Goal: Task Accomplishment & Management: Complete application form

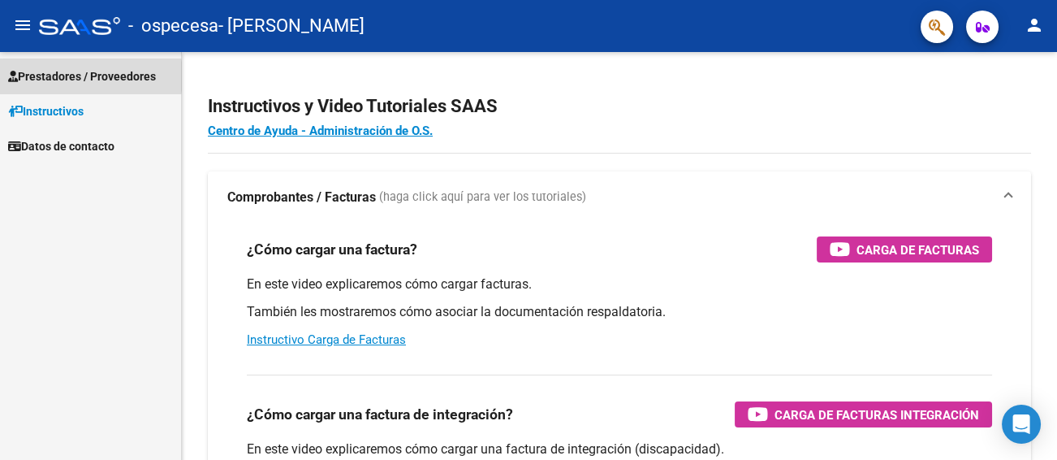
click at [58, 76] on span "Prestadores / Proveedores" at bounding box center [82, 76] width 148 height 18
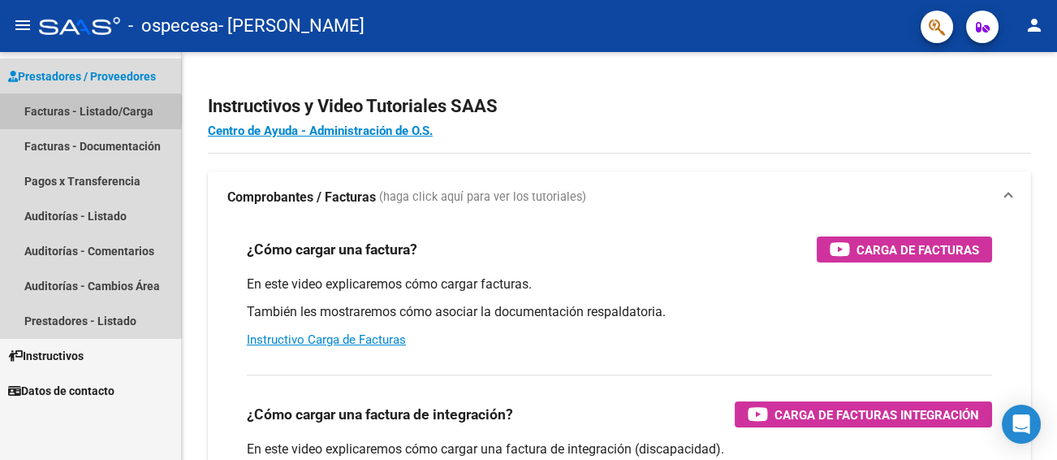
click at [68, 111] on link "Facturas - Listado/Carga" at bounding box center [90, 110] width 181 height 35
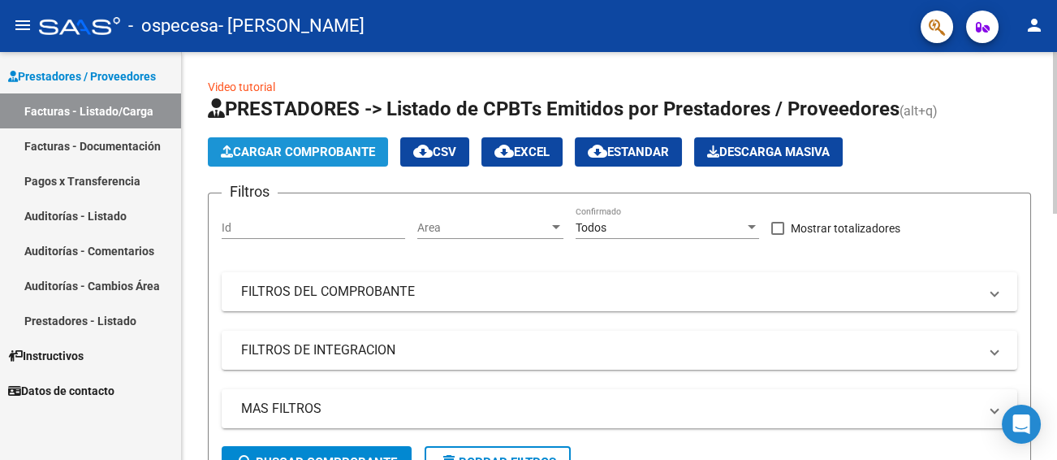
click at [260, 153] on span "Cargar Comprobante" at bounding box center [298, 152] width 154 height 15
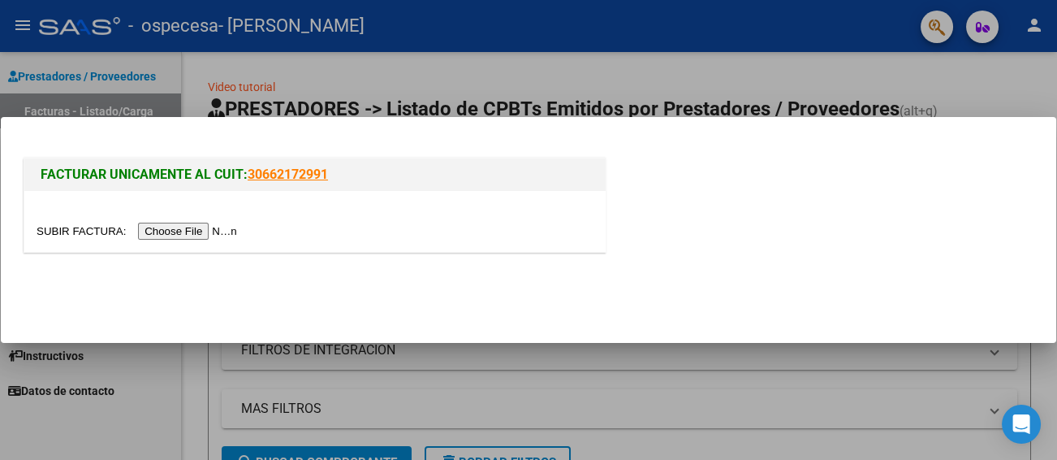
click at [214, 227] on input "file" at bounding box center [139, 231] width 205 height 17
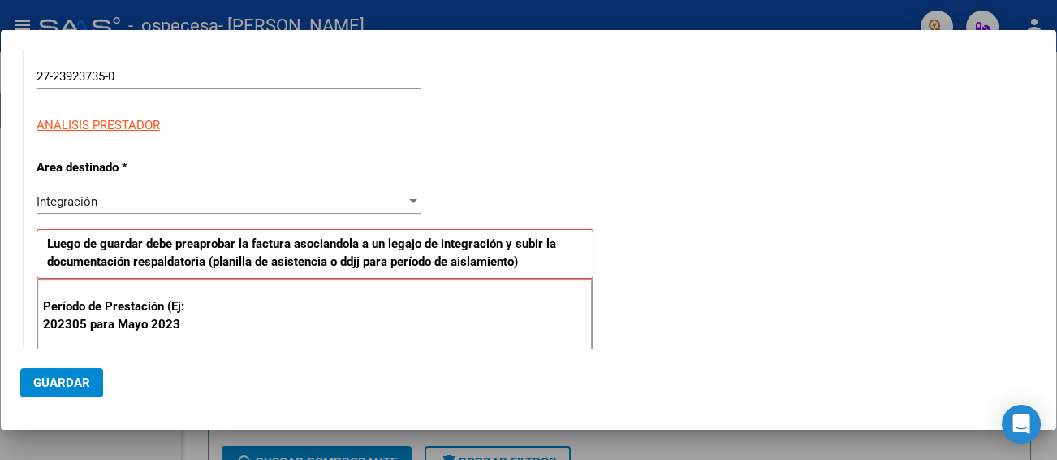
scroll to position [325, 0]
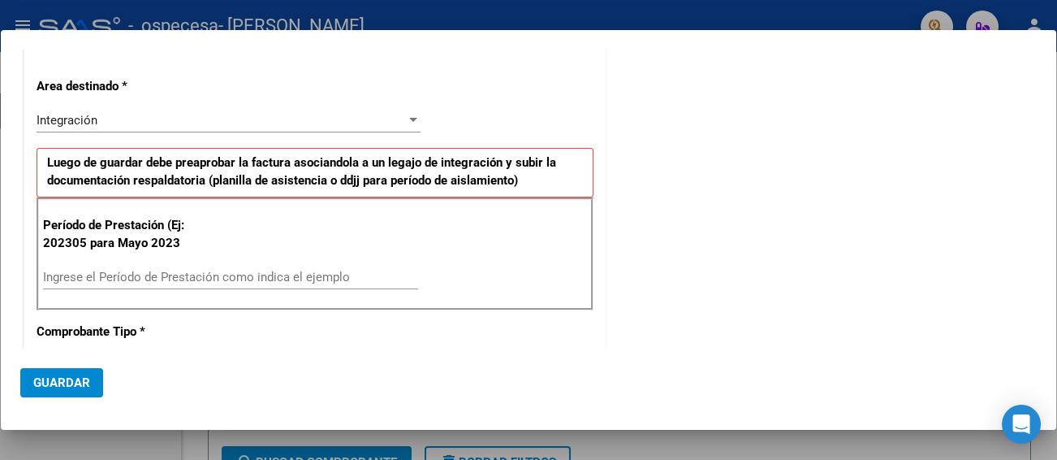
click at [77, 275] on input "Ingrese el Período de Prestación como indica el ejemplo" at bounding box center [230, 277] width 375 height 15
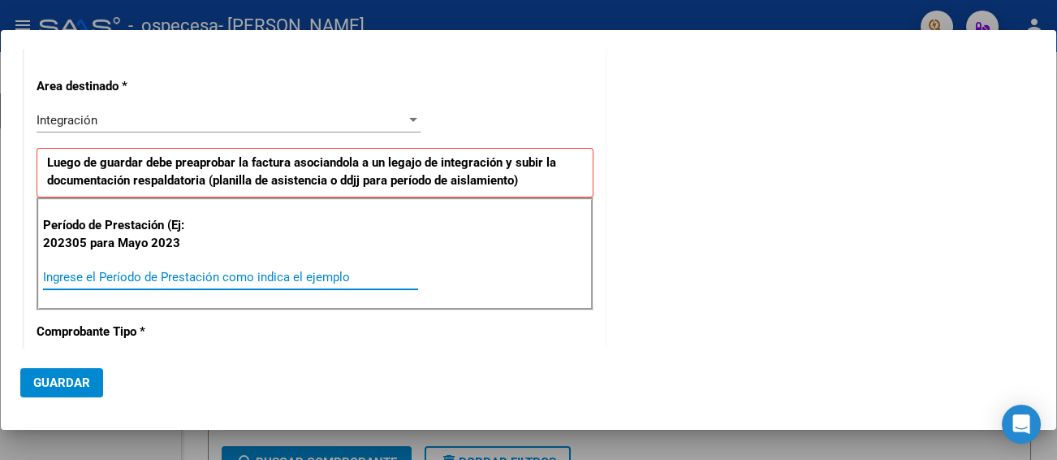
click at [100, 273] on input "Ingrese el Período de Prestación como indica el ejemplo" at bounding box center [230, 277] width 375 height 15
click at [352, 270] on input "Ingrese el Período de Prestación como indica el ejemplo" at bounding box center [230, 277] width 375 height 15
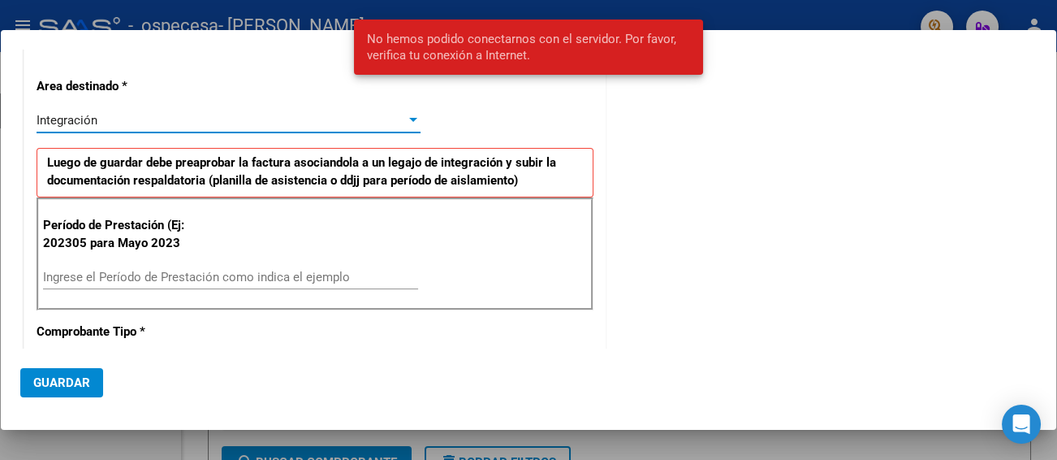
click at [412, 118] on div at bounding box center [413, 120] width 8 height 4
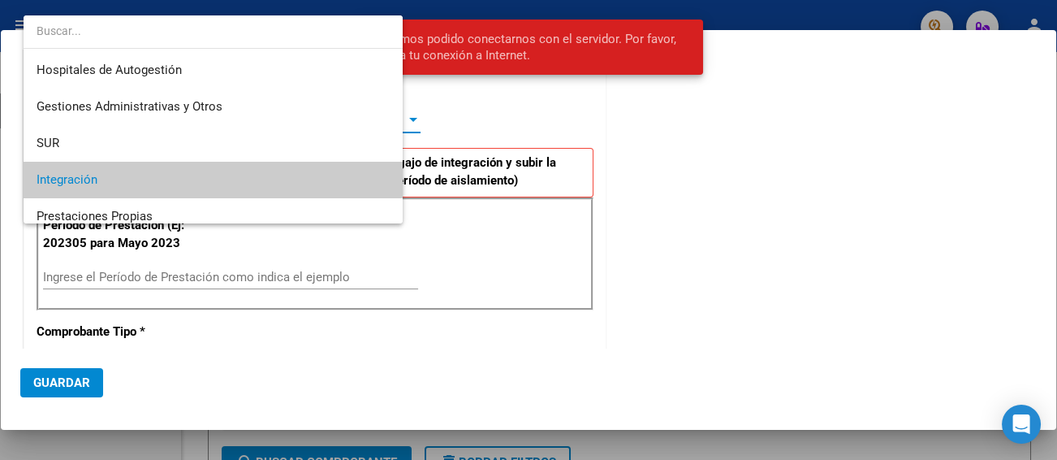
scroll to position [60, 0]
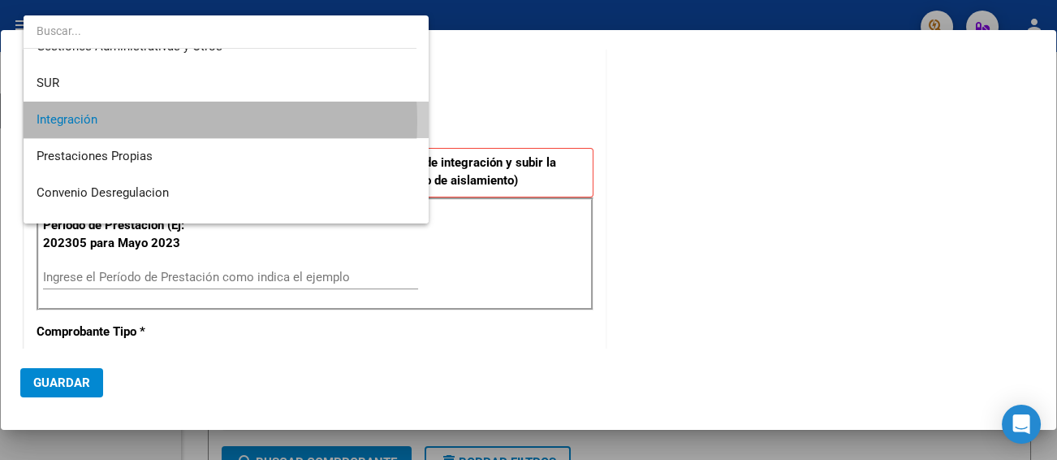
click at [127, 121] on span "Integración" at bounding box center [226, 120] width 379 height 37
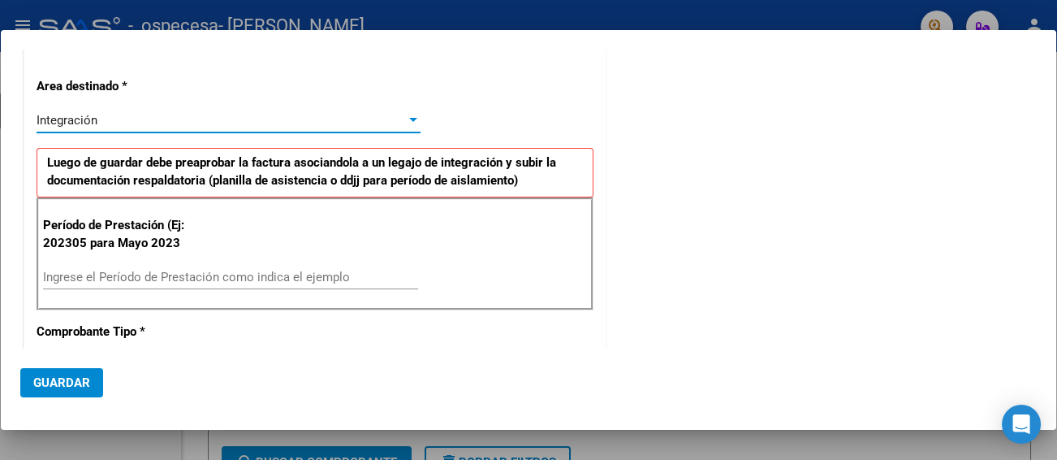
click at [134, 279] on input "Ingrese el Período de Prestación como indica el ejemplo" at bounding box center [230, 277] width 375 height 15
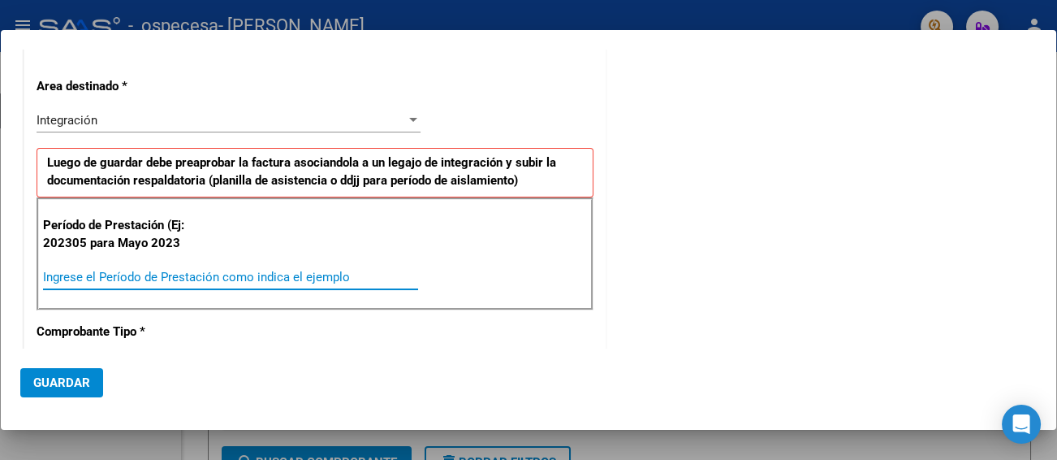
click at [143, 273] on input "Ingrese el Período de Prestación como indica el ejemplo" at bounding box center [230, 277] width 375 height 15
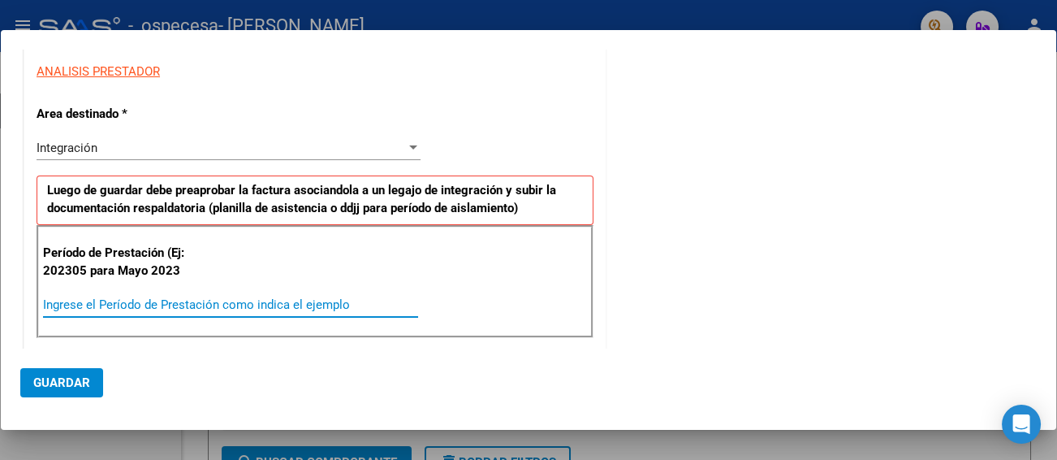
scroll to position [325, 0]
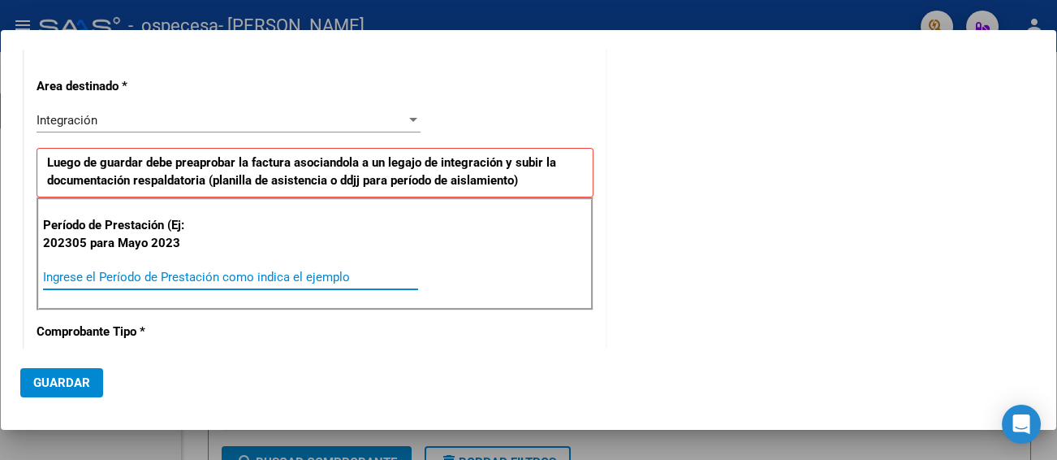
click at [356, 270] on input "Ingrese el Período de Prestación como indica el ejemplo" at bounding box center [230, 277] width 375 height 15
click at [354, 277] on input "Ingrese el Período de Prestación como indica el ejemplo" at bounding box center [230, 277] width 375 height 15
click at [46, 277] on input "Ingrese el Período de Prestación como indica el ejemplo" at bounding box center [230, 277] width 375 height 15
click at [132, 283] on div "Ingrese el Período de Prestación como indica el ejemplo" at bounding box center [230, 277] width 375 height 24
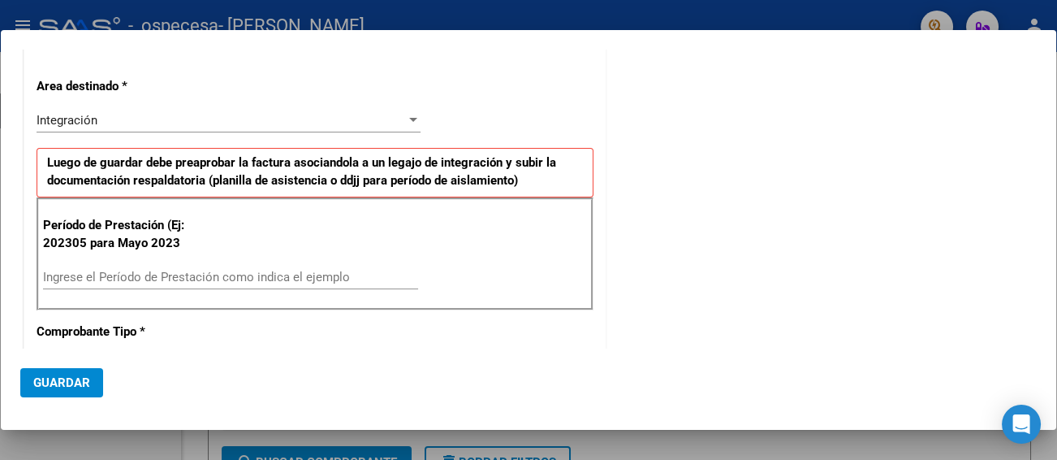
click at [132, 283] on div "Ingrese el Período de Prestación como indica el ejemplo" at bounding box center [230, 277] width 375 height 24
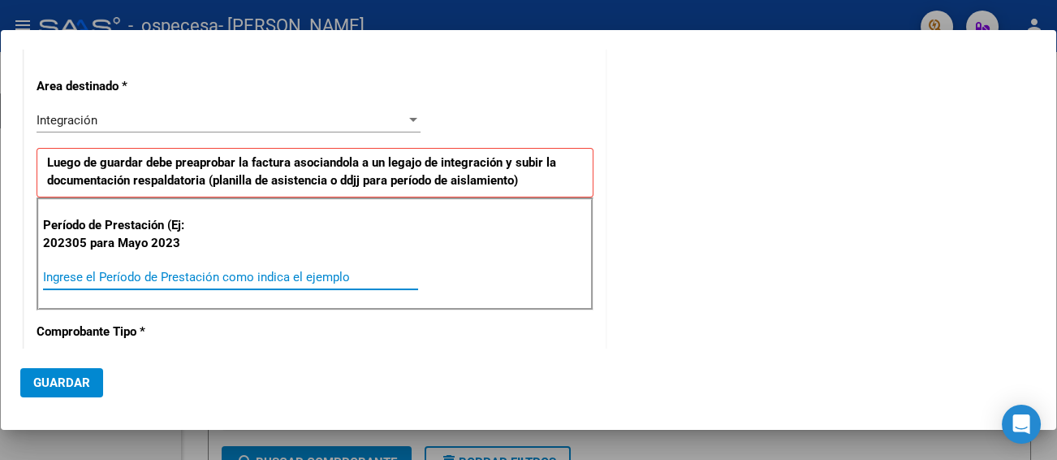
click at [102, 274] on input "Ingrese el Período de Prestación como indica el ejemplo" at bounding box center [230, 277] width 375 height 15
click at [46, 274] on input "Ingrese el Período de Prestación como indica el ejemplo" at bounding box center [230, 277] width 375 height 15
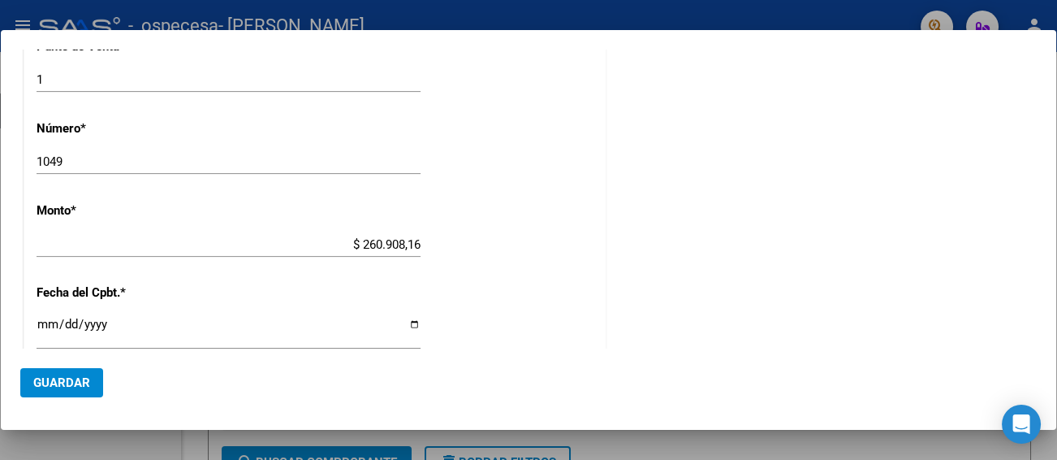
scroll to position [368, 0]
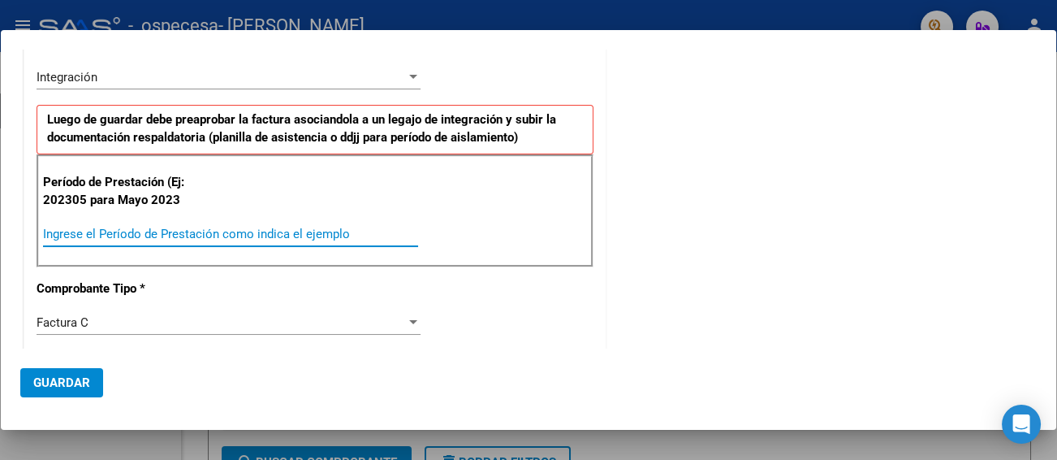
click at [341, 223] on div "Ingrese el Período de Prestación como indica el ejemplo" at bounding box center [230, 234] width 375 height 24
click at [343, 227] on input "Ingrese el Período de Prestación como indica el ejemplo" at bounding box center [230, 234] width 375 height 15
type input "202507"
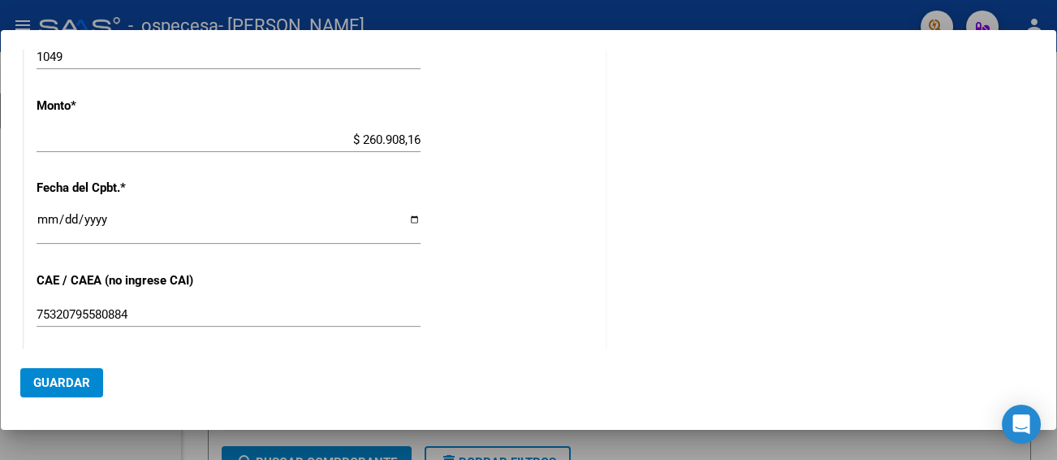
scroll to position [1098, 0]
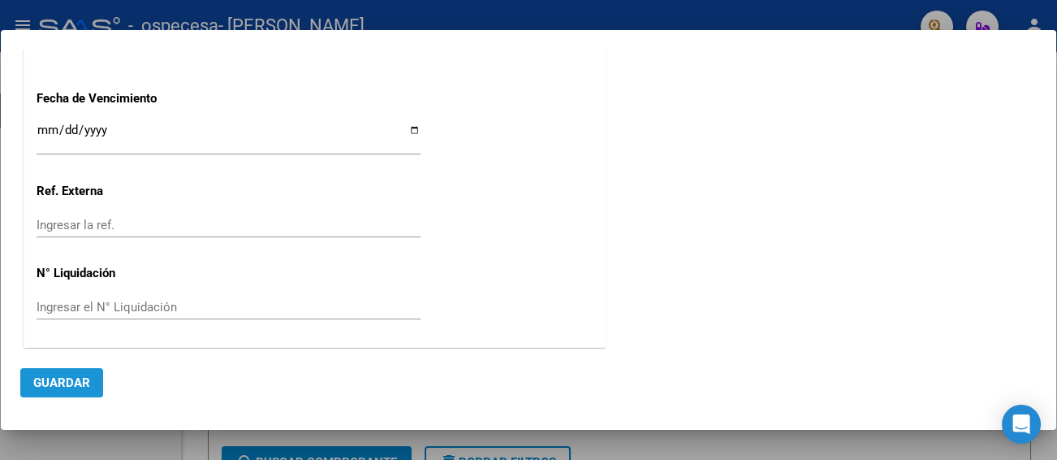
click at [49, 384] on span "Guardar" at bounding box center [61, 382] width 57 height 15
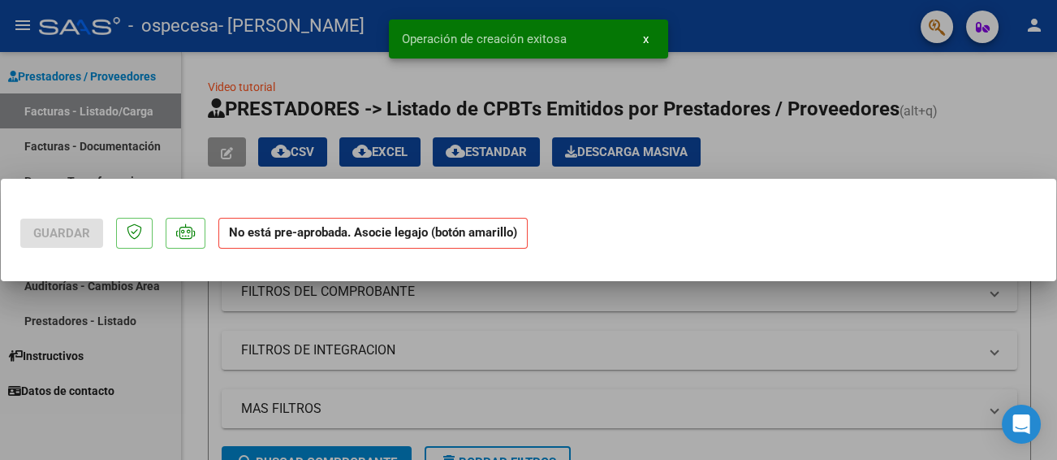
scroll to position [0, 0]
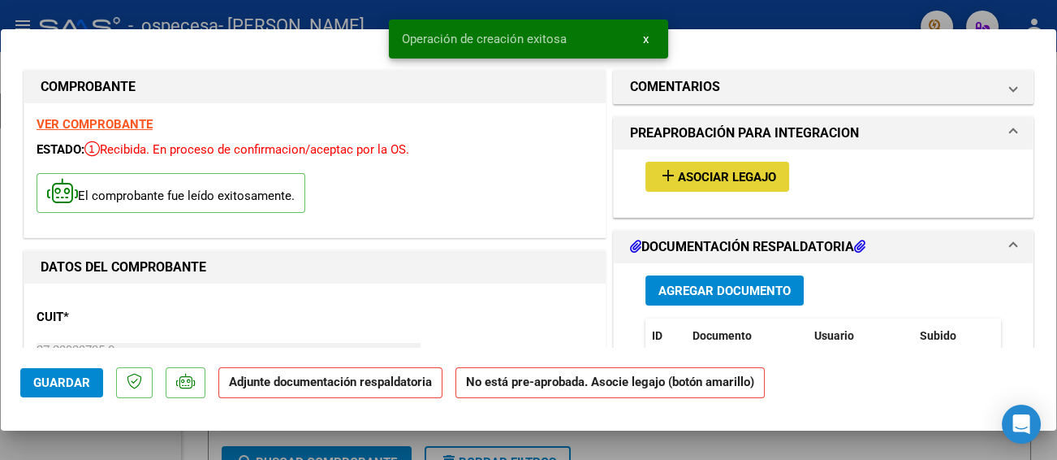
click at [689, 179] on span "Asociar Legajo" at bounding box center [727, 177] width 98 height 15
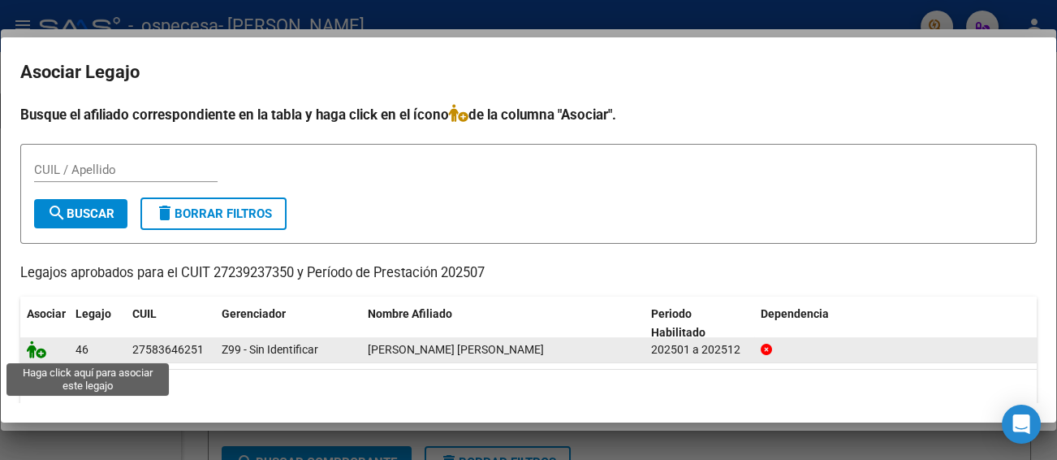
click at [28, 356] on icon at bounding box center [36, 349] width 19 height 18
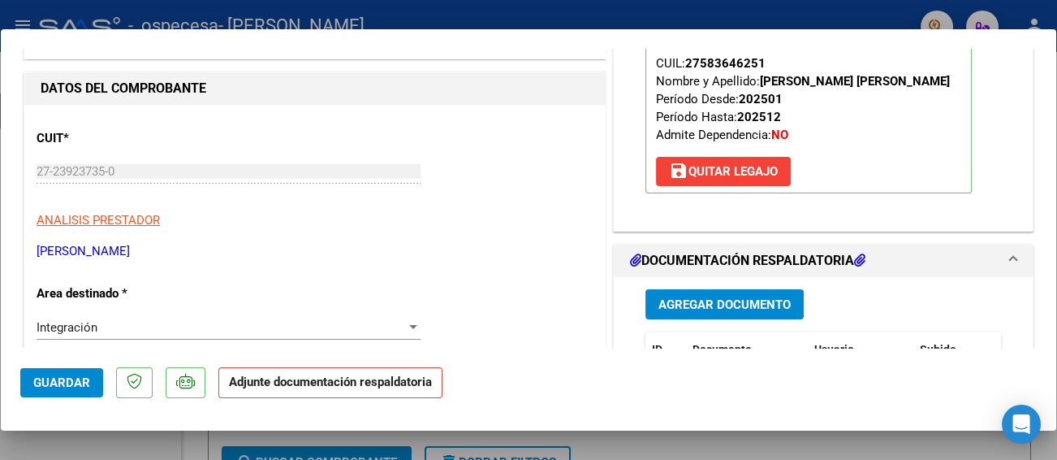
scroll to position [260, 0]
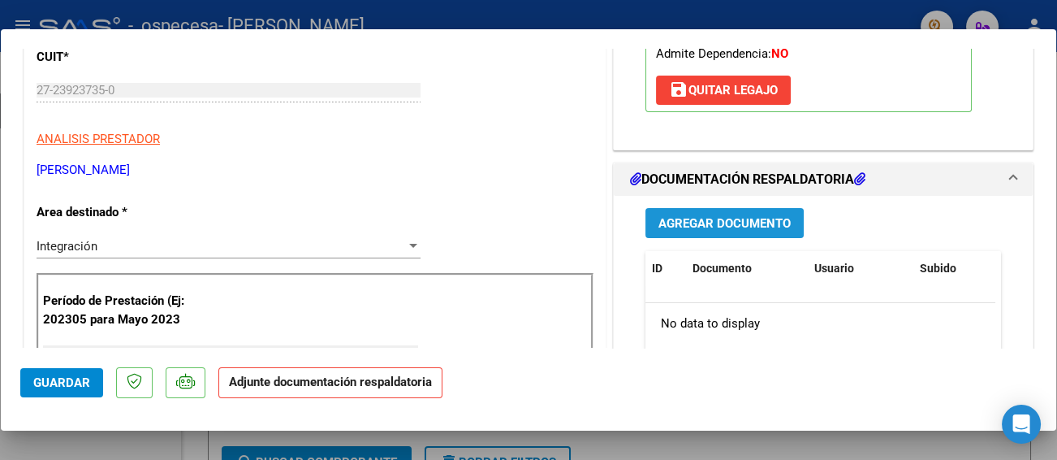
click at [741, 223] on span "Agregar Documento" at bounding box center [725, 223] width 132 height 15
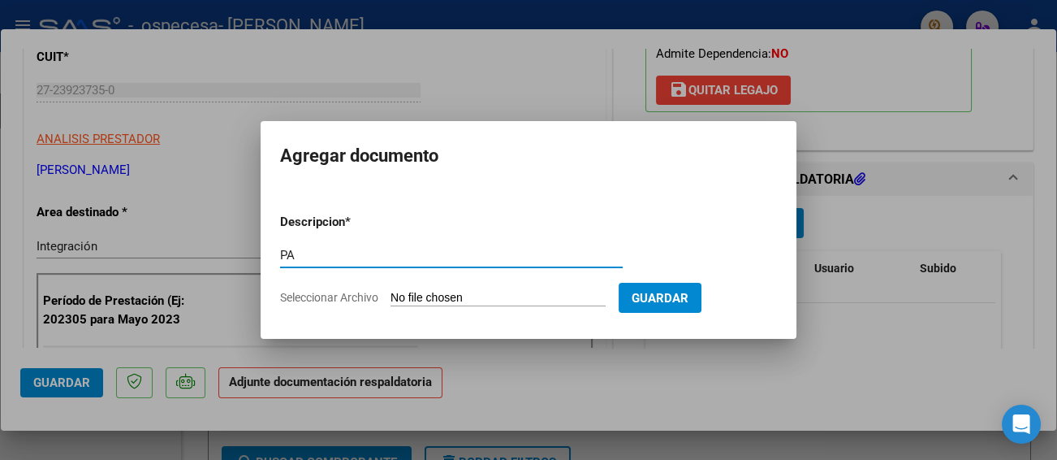
type input "PA"
click at [326, 296] on span "Seleccionar Archivo" at bounding box center [329, 297] width 98 height 13
click at [391, 296] on input "Seleccionar Archivo" at bounding box center [498, 298] width 215 height 15
type input "C:\fakepath\PA.pdf"
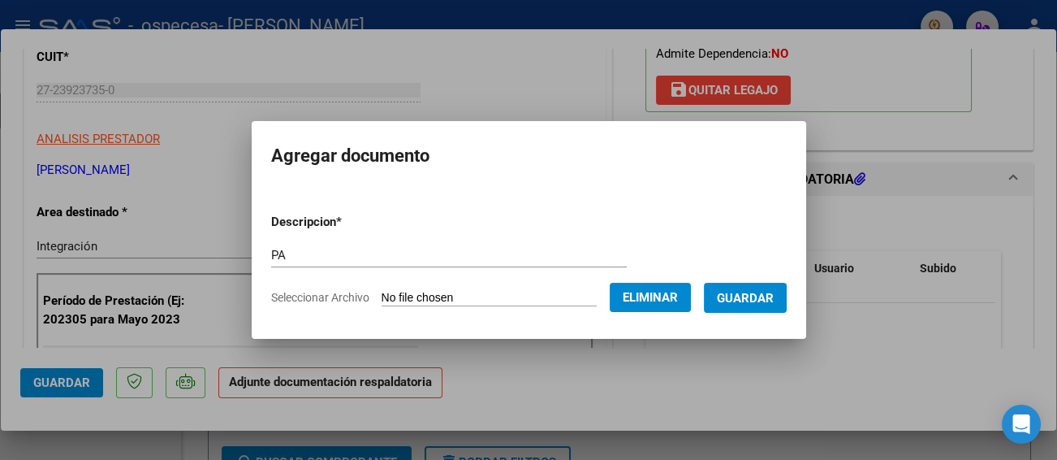
click at [774, 298] on span "Guardar" at bounding box center [745, 298] width 57 height 15
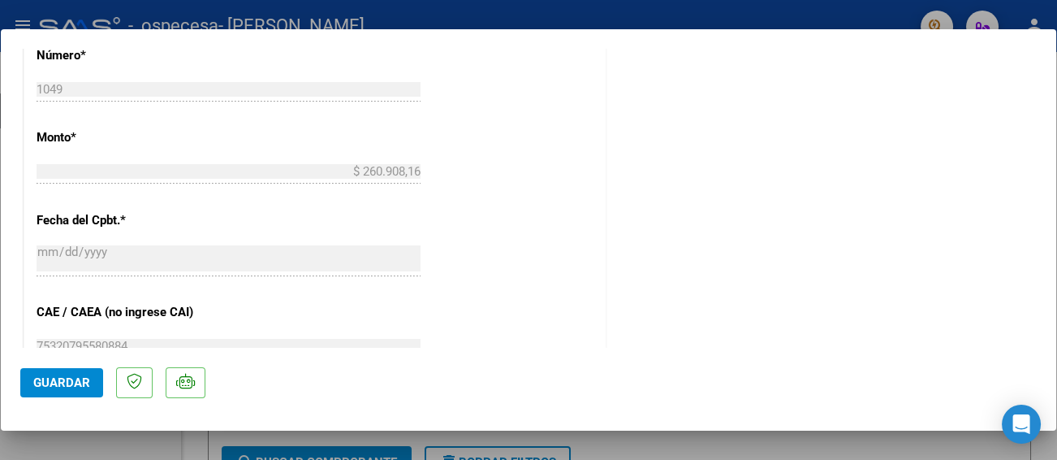
scroll to position [910, 0]
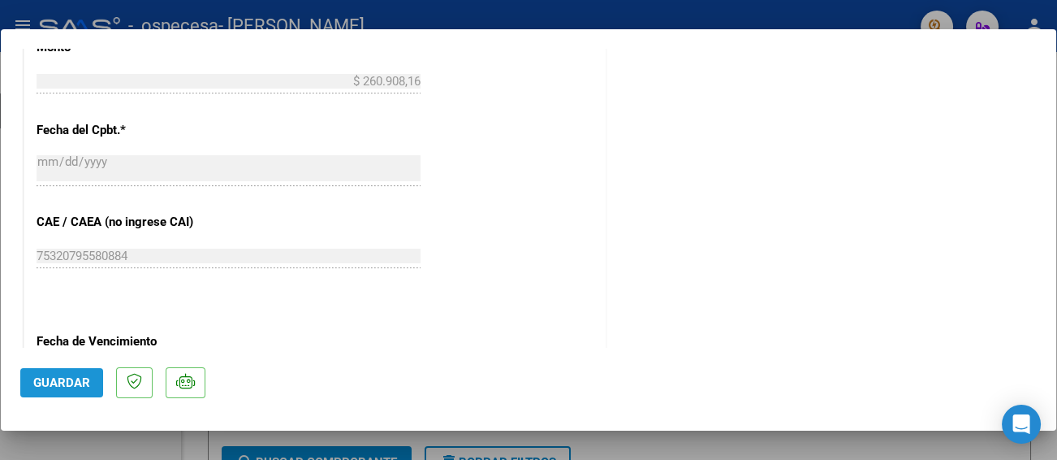
click at [69, 380] on span "Guardar" at bounding box center [61, 382] width 57 height 15
